Goal: Task Accomplishment & Management: Manage account settings

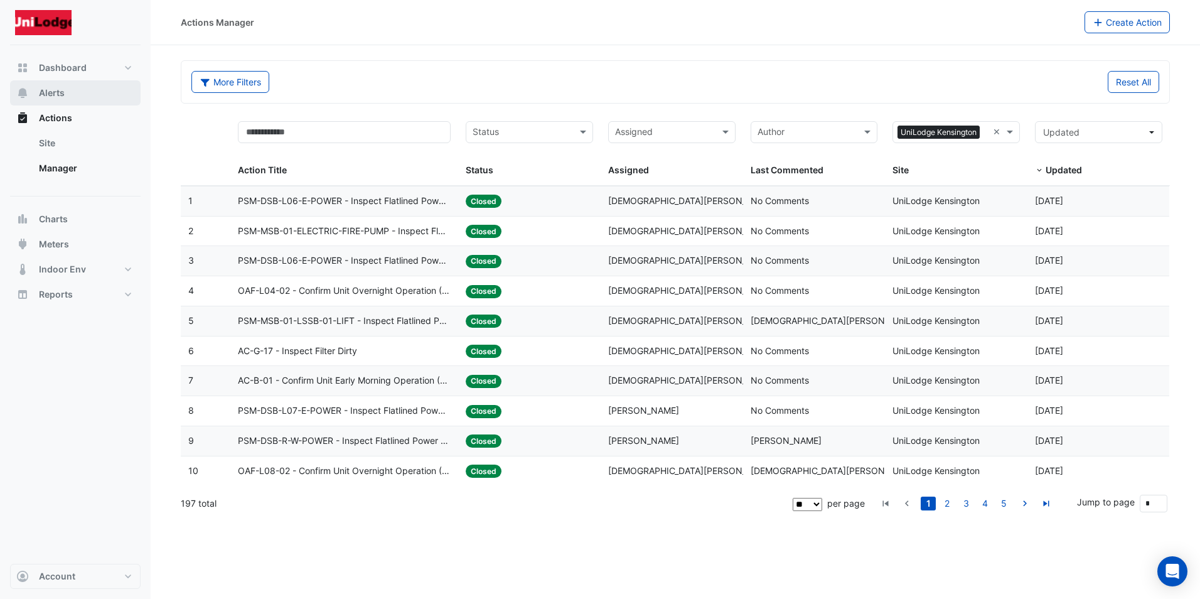
click at [56, 90] on span "Alerts" at bounding box center [52, 93] width 26 height 13
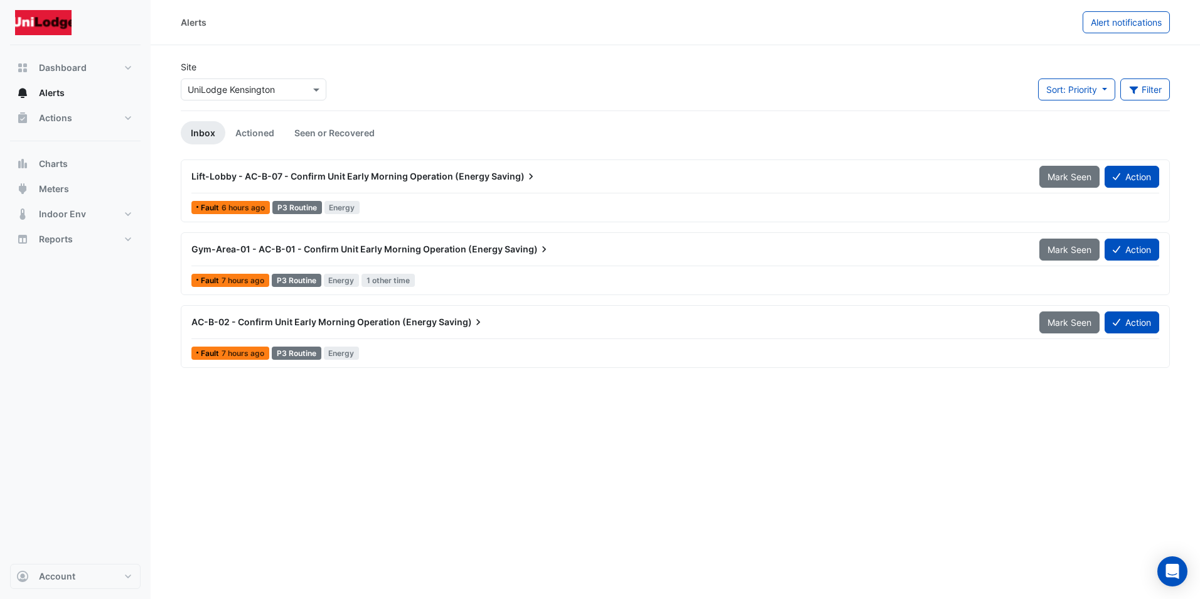
click at [241, 269] on div "Gym-Area-01 - AC-B-01 - Confirm Unit Early Morning Operation (Energy Saving) Ma…" at bounding box center [675, 263] width 978 height 51
drag, startPoint x: 453, startPoint y: 452, endPoint x: 454, endPoint y: 432, distance: 20.7
click at [455, 451] on div "Alerts Alert notifications Site × UniLodge [GEOGRAPHIC_DATA] Sort: Priority Pri…" at bounding box center [675, 299] width 1049 height 599
click at [253, 279] on span "7 hours ago" at bounding box center [243, 280] width 43 height 9
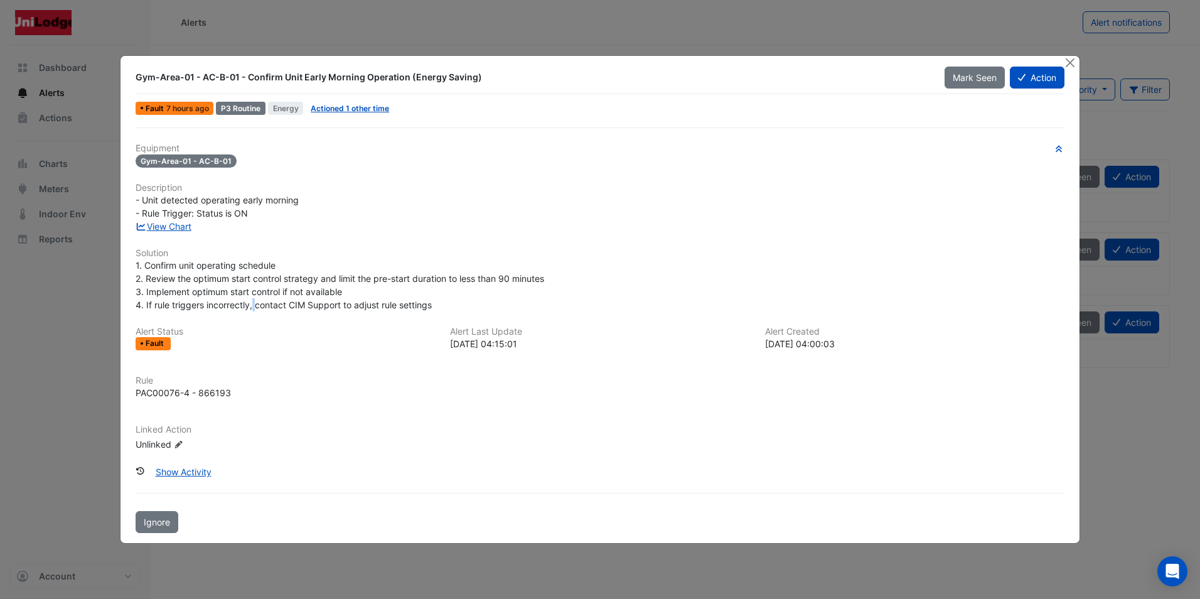
click at [253, 279] on span "1. Confirm unit operating schedule 2. Review the optimum start control strategy…" at bounding box center [340, 285] width 409 height 50
click at [966, 76] on span "Mark Seen" at bounding box center [975, 77] width 44 height 11
click at [1070, 56] on button "Close" at bounding box center [1070, 62] width 13 height 13
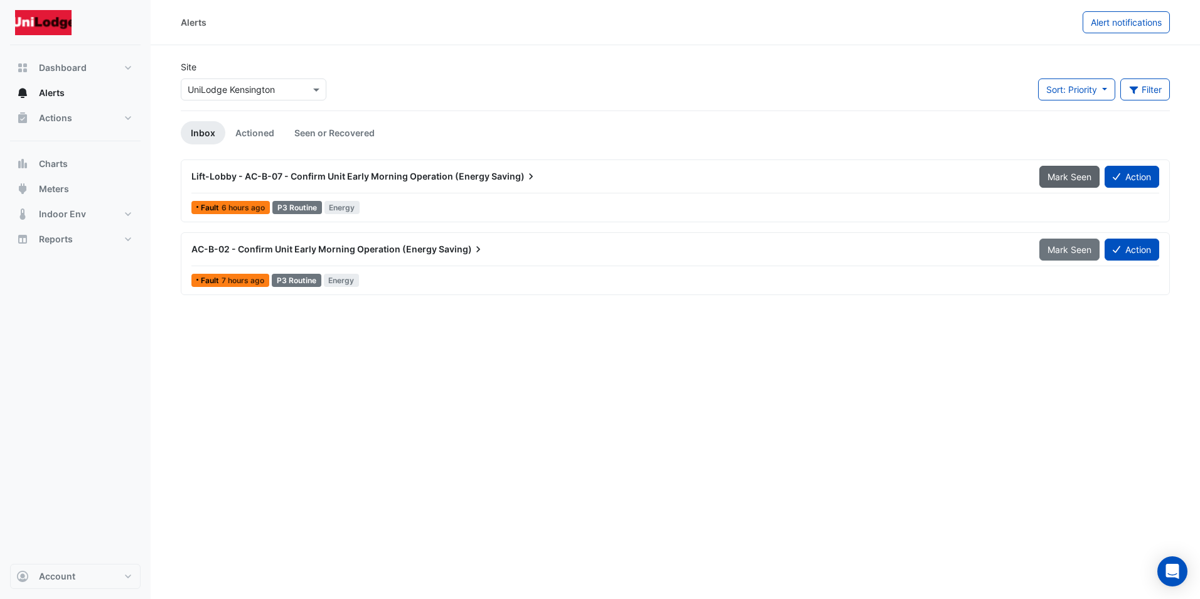
click at [1064, 179] on span "Mark Seen" at bounding box center [1069, 176] width 44 height 11
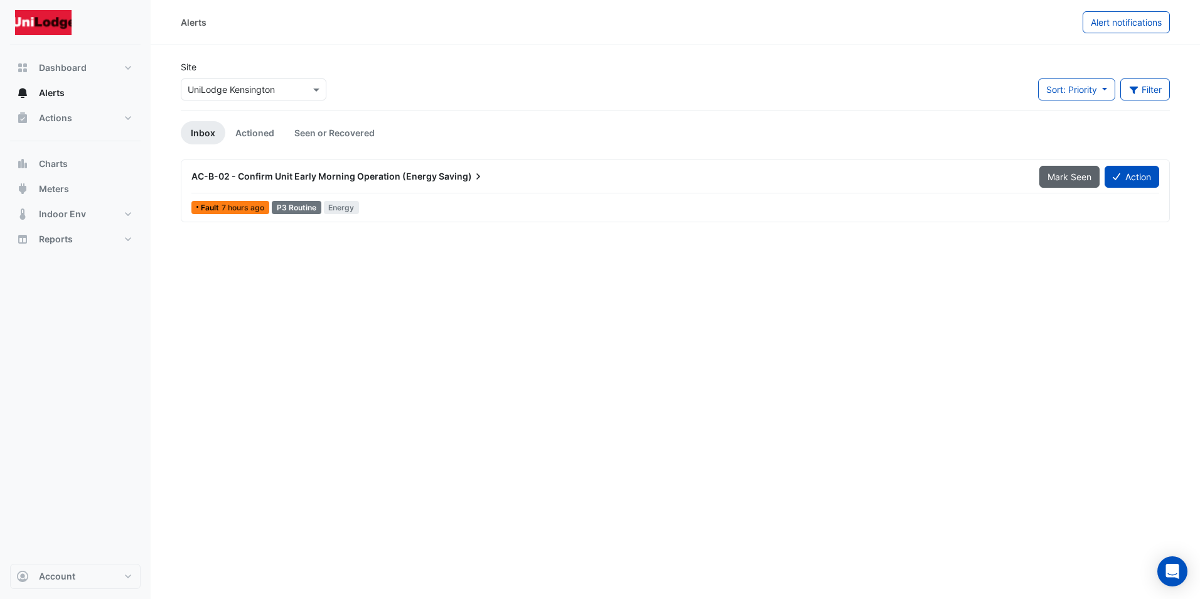
click at [1064, 171] on span "Mark Seen" at bounding box center [1069, 176] width 44 height 11
